Goal: Use online tool/utility: Utilize a website feature to perform a specific function

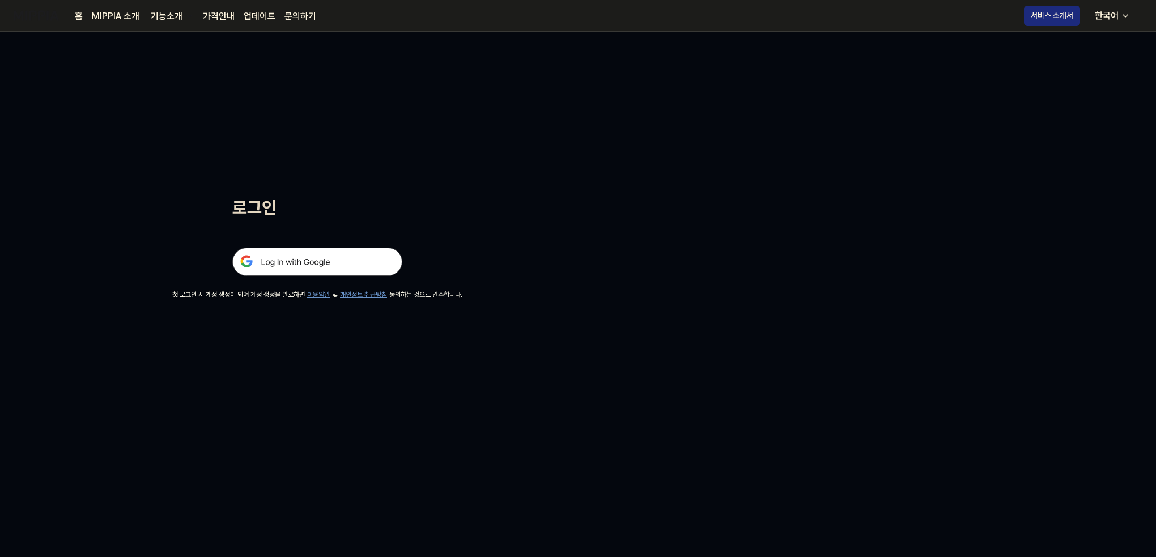
click at [290, 270] on img at bounding box center [317, 262] width 170 height 28
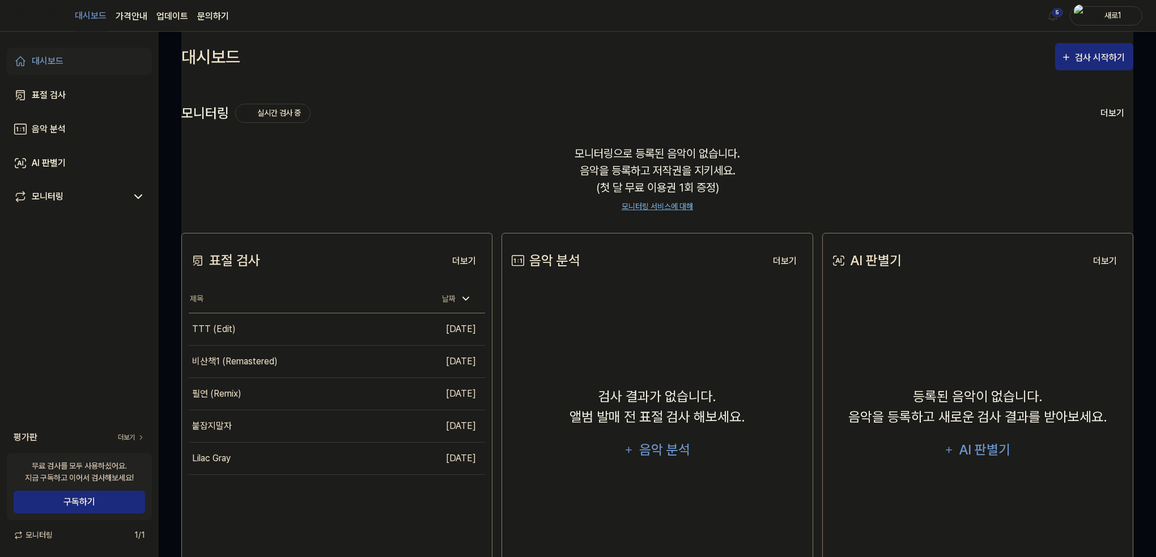
click at [1115, 14] on div "새로1" at bounding box center [1113, 15] width 44 height 12
click at [1036, 99] on button "로그아웃" at bounding box center [1070, 104] width 130 height 12
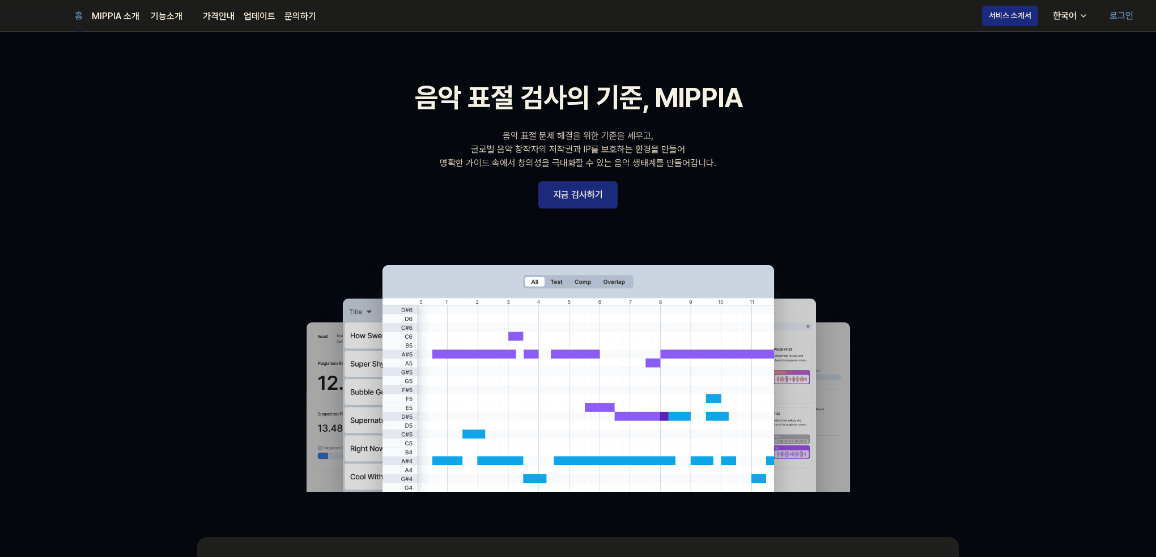
click at [581, 199] on link "지금 검사하기" at bounding box center [578, 194] width 79 height 27
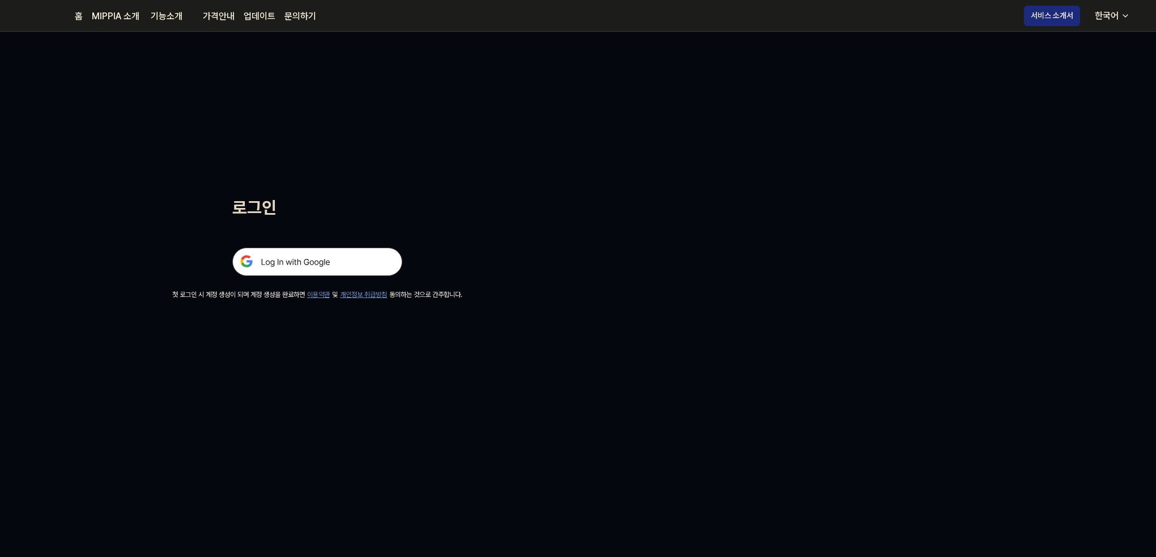
click at [365, 258] on img at bounding box center [317, 262] width 170 height 28
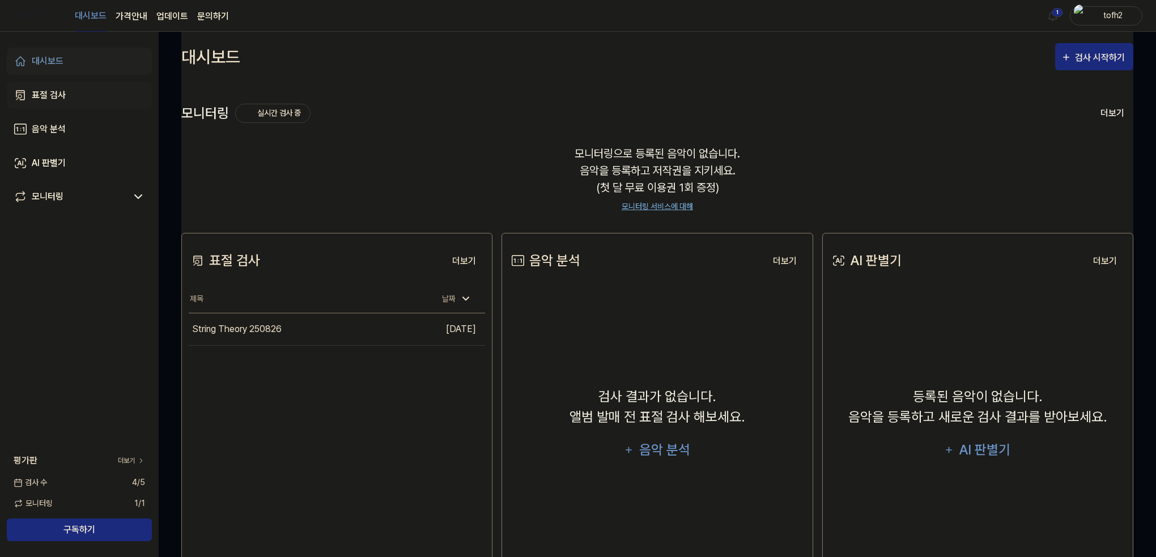
click at [54, 98] on div "표절 검사" at bounding box center [49, 95] width 34 height 14
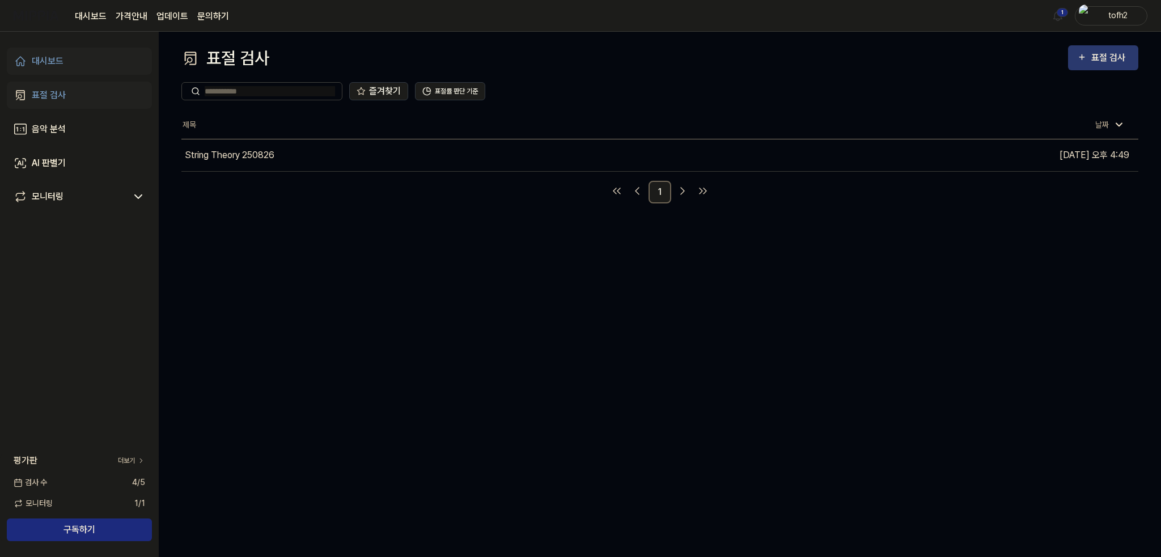
click at [1101, 60] on div "표절 검사" at bounding box center [1110, 57] width 38 height 15
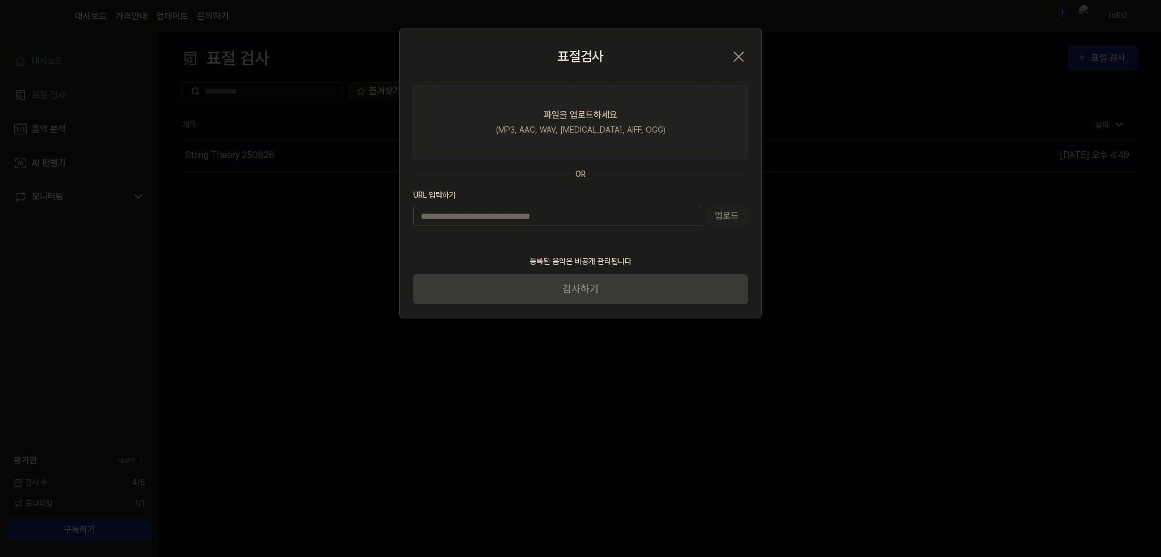
click at [621, 117] on label "파일을 업로드하세요 (MP3, AAC, WAV, [MEDICAL_DATA], AIFF, OGG)" at bounding box center [580, 122] width 334 height 74
click at [0, 0] on input "파일을 업로드하세요 (MP3, AAC, WAV, [MEDICAL_DATA], AIFF, OGG)" at bounding box center [0, 0] width 0 height 0
click at [571, 111] on div "파일을 업로드하세요" at bounding box center [581, 115] width 74 height 14
click at [0, 0] on input "파일을 업로드하세요 (MP3, AAC, WAV, [MEDICAL_DATA], AIFF, OGG)" at bounding box center [0, 0] width 0 height 0
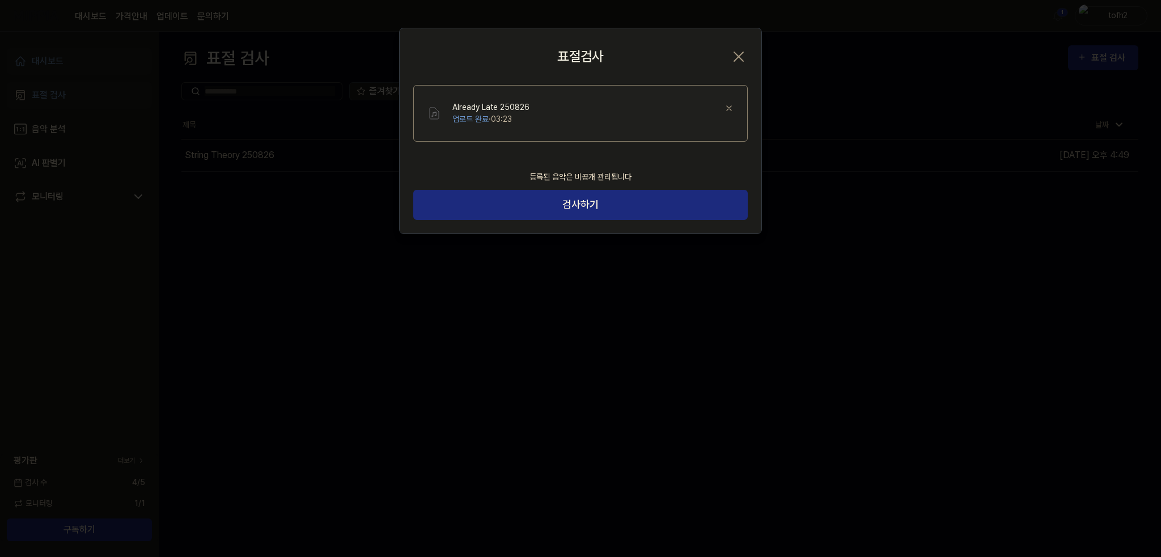
drag, startPoint x: 555, startPoint y: 202, endPoint x: 566, endPoint y: 224, distance: 24.8
click at [555, 202] on button "검사하기" at bounding box center [580, 205] width 334 height 30
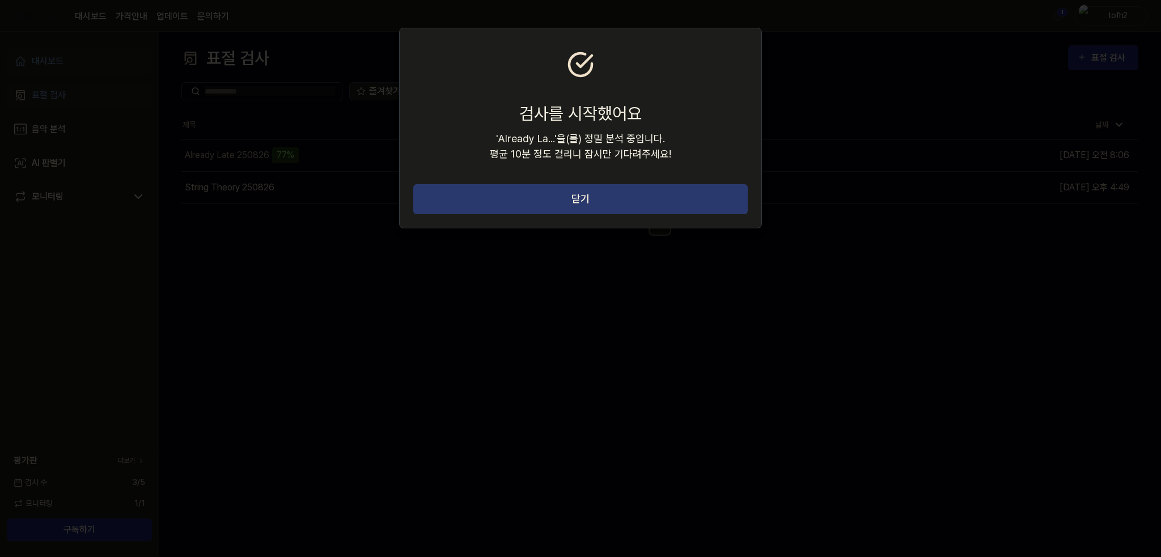
click at [619, 201] on button "닫기" at bounding box center [580, 199] width 334 height 30
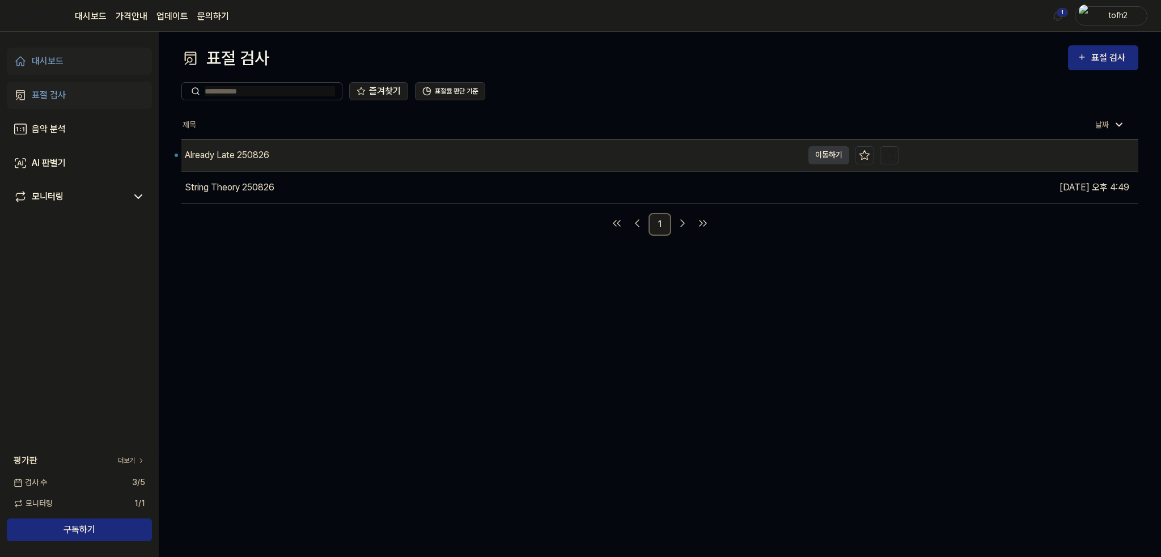
click at [200, 150] on div "Already Late 250826" at bounding box center [227, 156] width 84 height 14
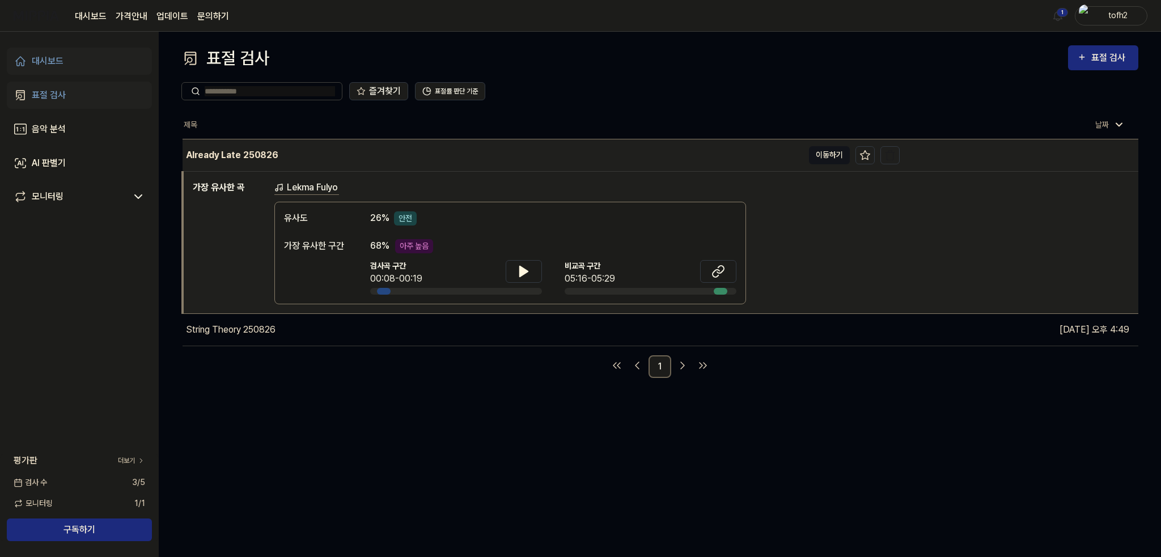
click at [828, 158] on button "이동하기" at bounding box center [829, 155] width 41 height 18
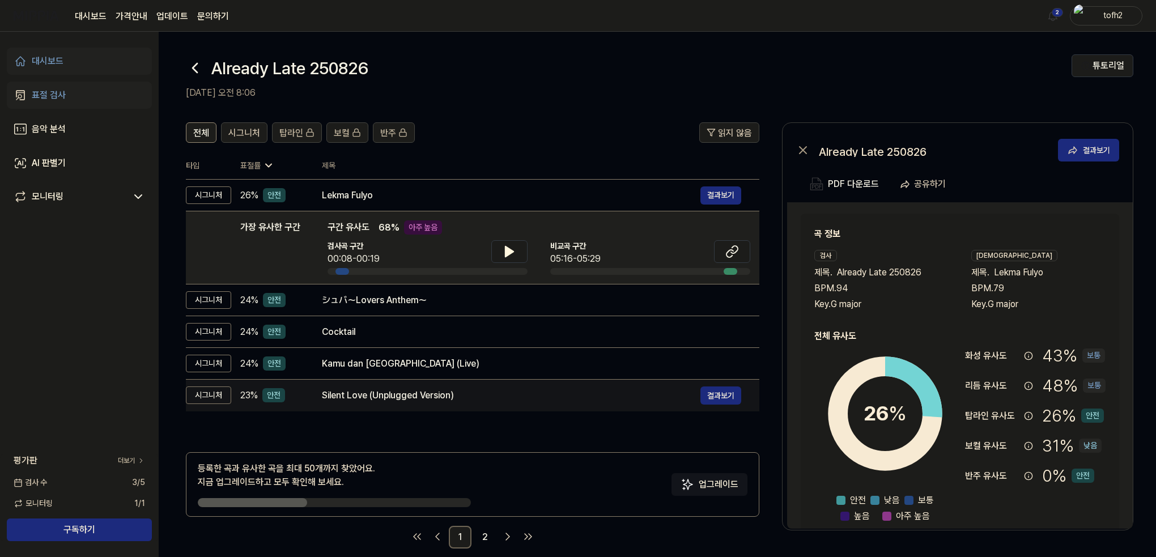
click at [378, 395] on div "Silent Love (Unplugged Version)" at bounding box center [511, 396] width 379 height 14
